Goal: Communication & Community: Answer question/provide support

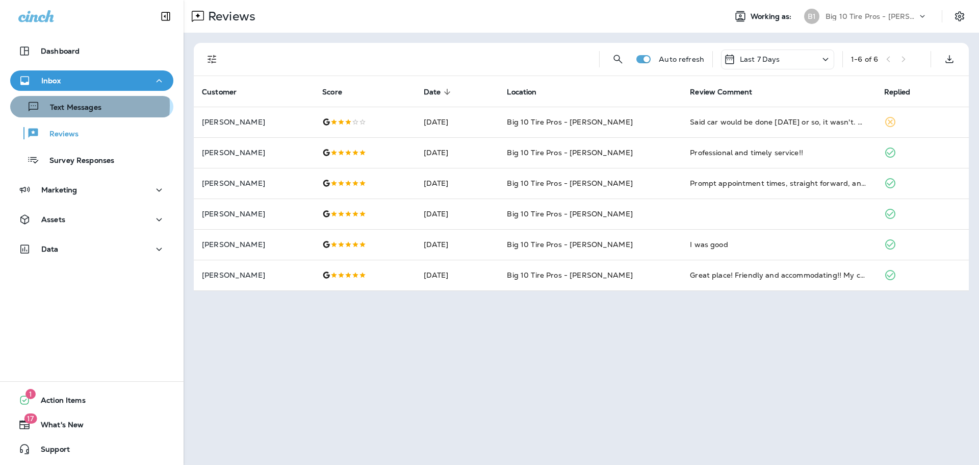
click at [73, 106] on p "Text Messages" at bounding box center [71, 108] width 62 height 10
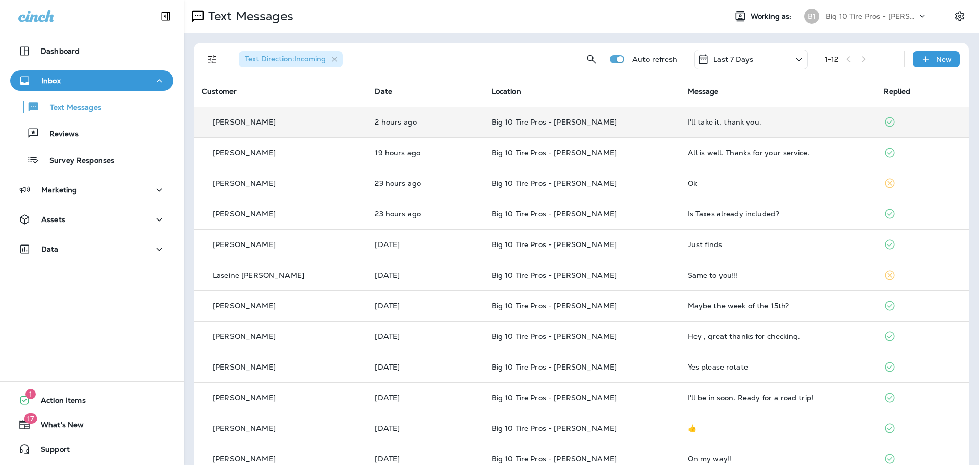
click at [698, 124] on div "I'll take it, thank you." at bounding box center [778, 122] width 180 height 8
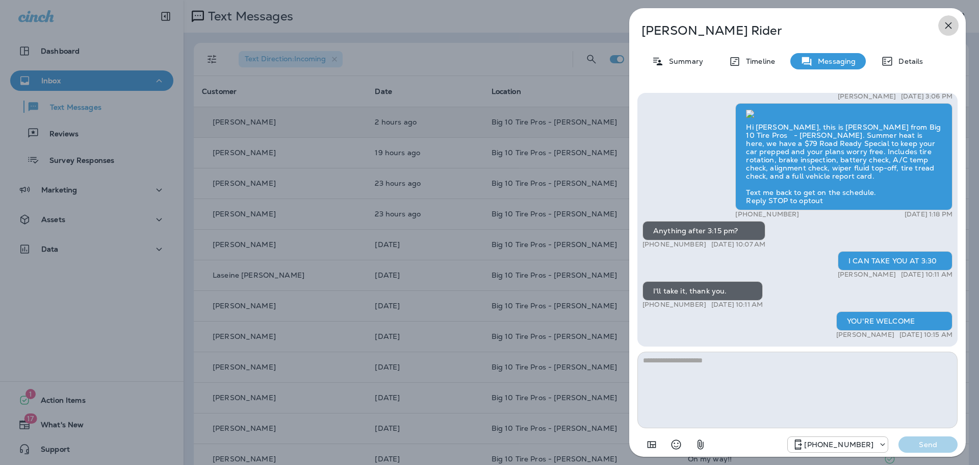
click at [949, 24] on icon "button" at bounding box center [949, 25] width 12 height 12
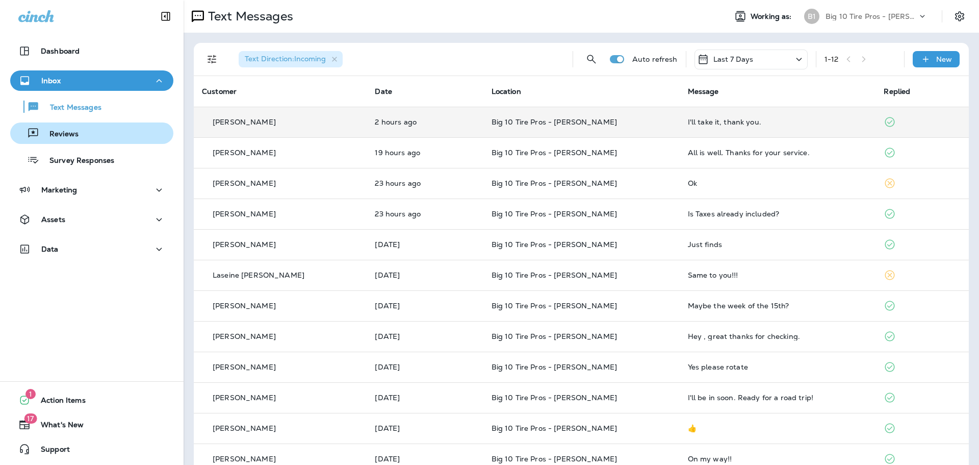
click at [83, 138] on div "Reviews" at bounding box center [91, 132] width 155 height 15
